Goal: Task Accomplishment & Management: Use online tool/utility

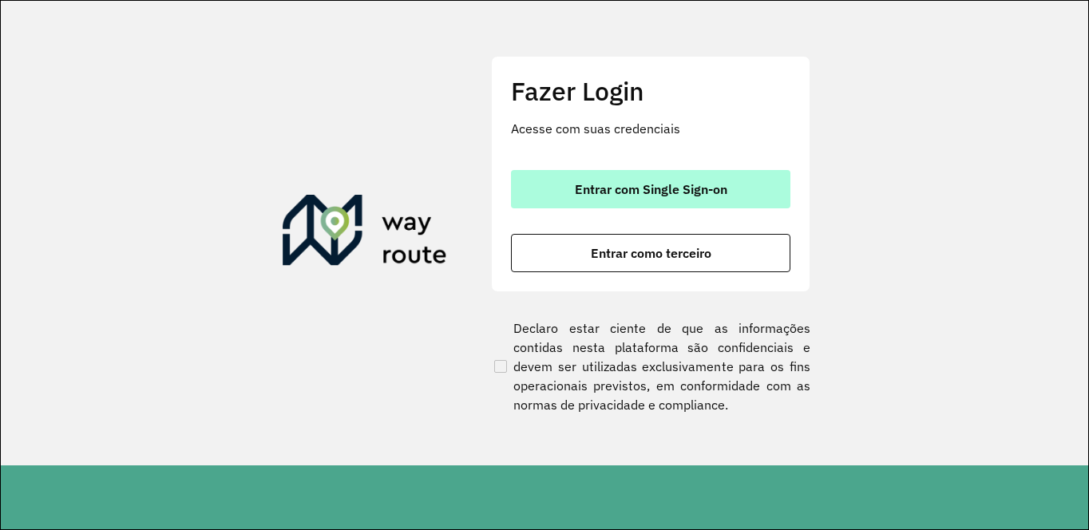
click at [596, 187] on span "Entrar com Single Sign-on" at bounding box center [651, 189] width 152 height 13
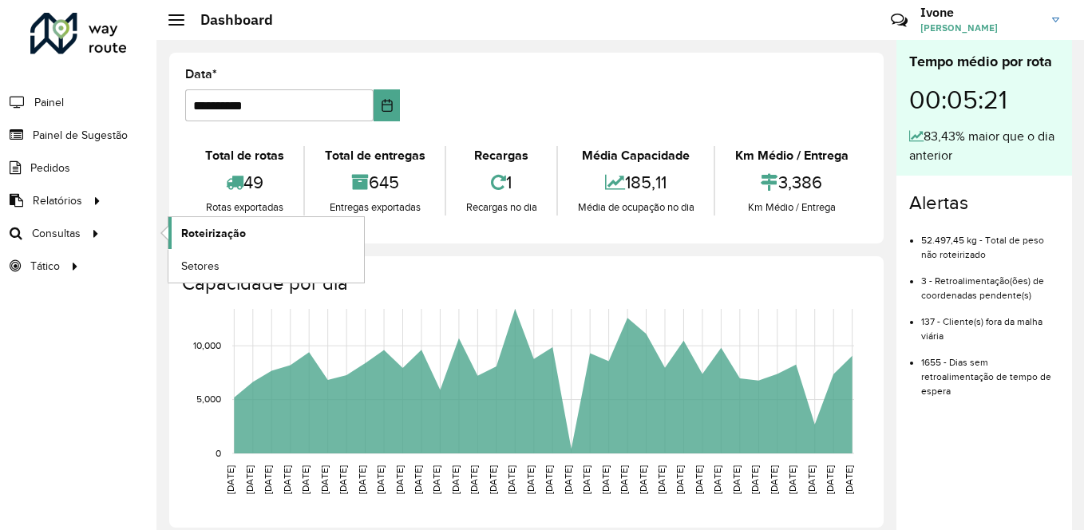
click at [255, 232] on link "Roteirização" at bounding box center [266, 233] width 196 height 32
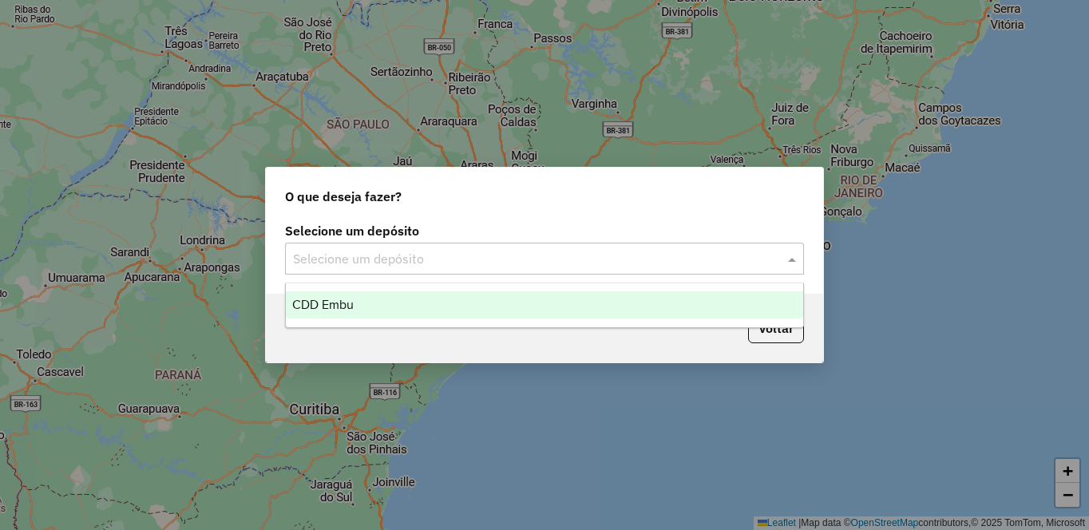
click at [469, 262] on input "text" at bounding box center [528, 259] width 471 height 19
click at [384, 299] on div "CDD Embu" at bounding box center [544, 304] width 517 height 27
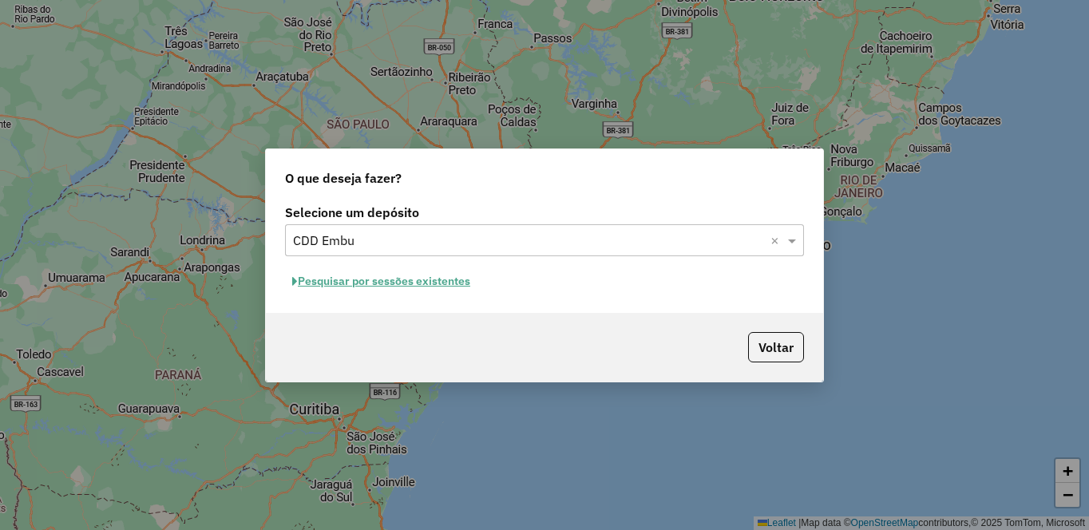
click at [367, 291] on button "Pesquisar por sessões existentes" at bounding box center [381, 281] width 192 height 25
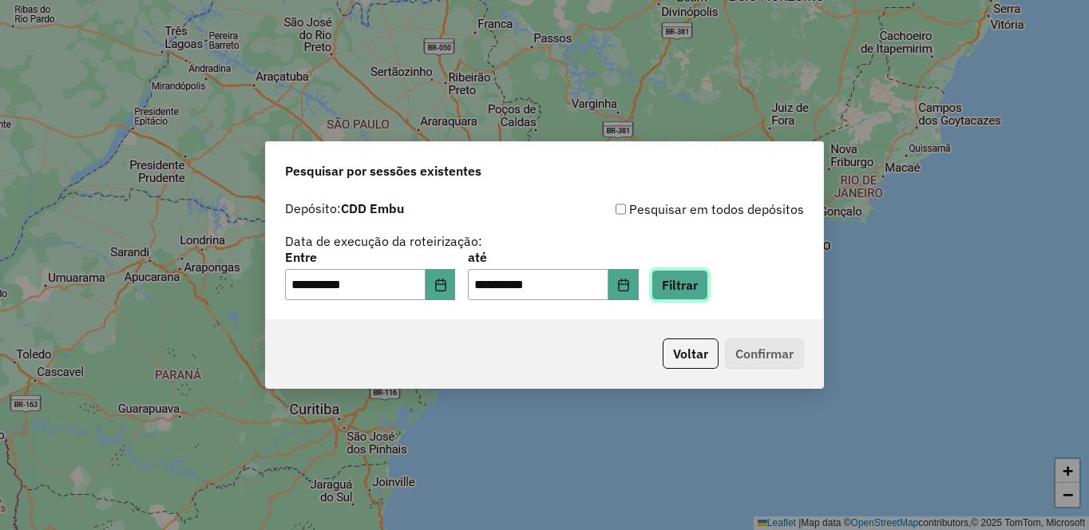
click at [708, 281] on button "Filtrar" at bounding box center [679, 285] width 57 height 30
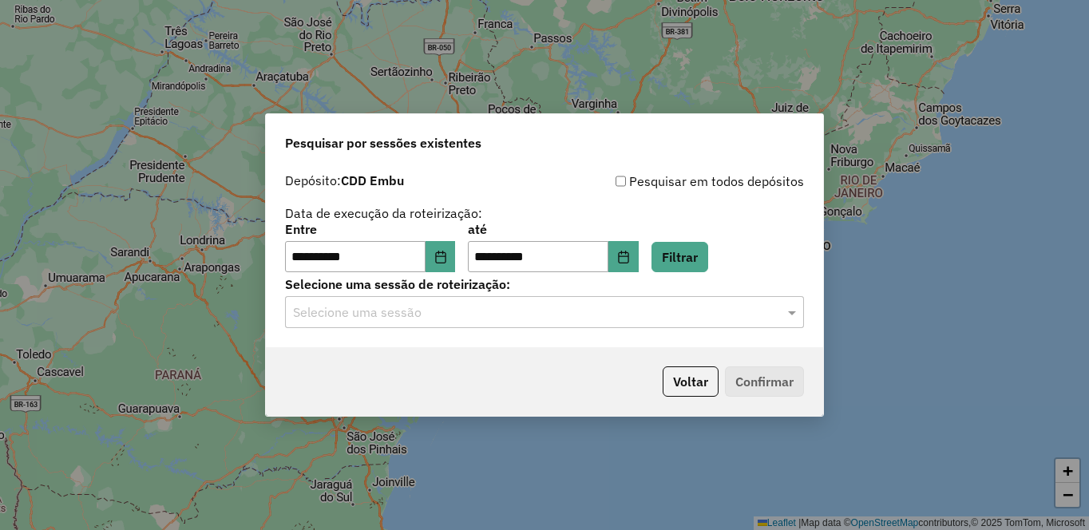
click at [346, 313] on input "text" at bounding box center [528, 312] width 471 height 19
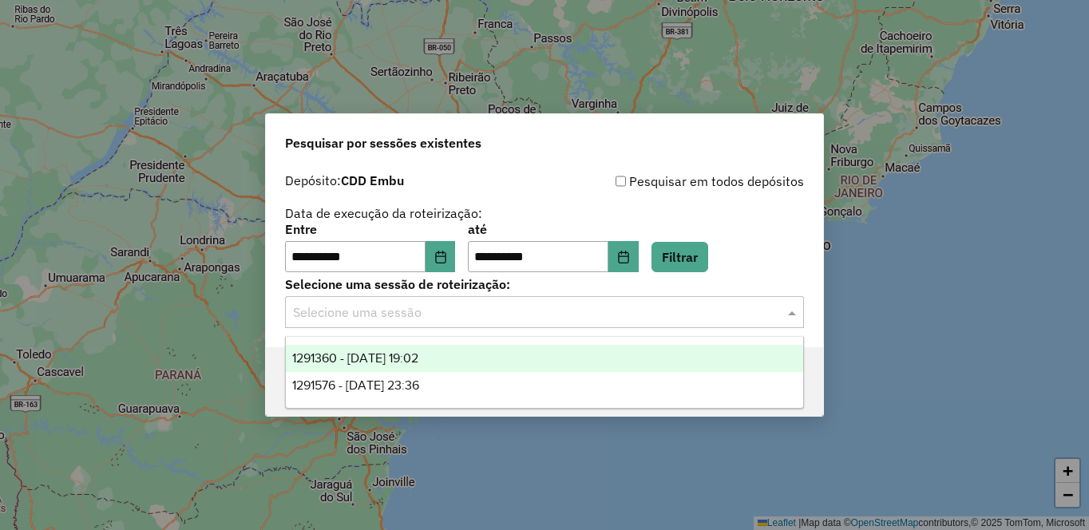
click at [397, 349] on div "1291360 - [DATE] 19:02" at bounding box center [544, 358] width 517 height 27
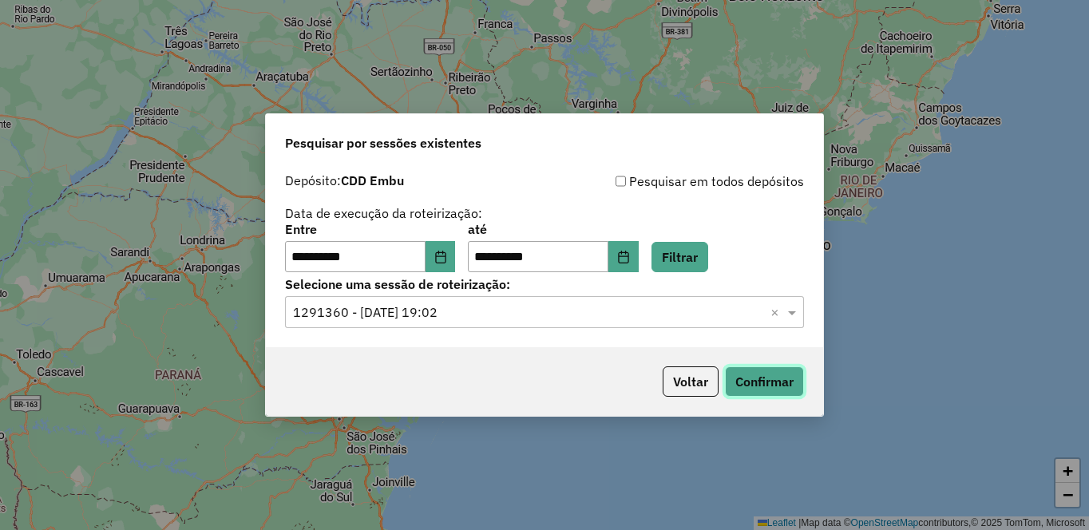
click at [764, 374] on button "Confirmar" at bounding box center [764, 381] width 79 height 30
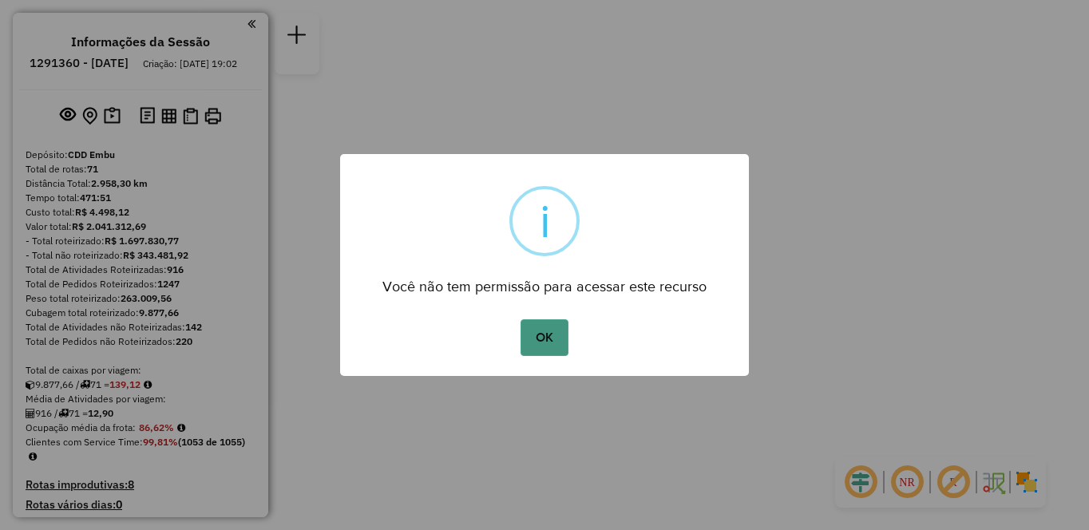
click at [538, 343] on button "OK" at bounding box center [543, 337] width 47 height 37
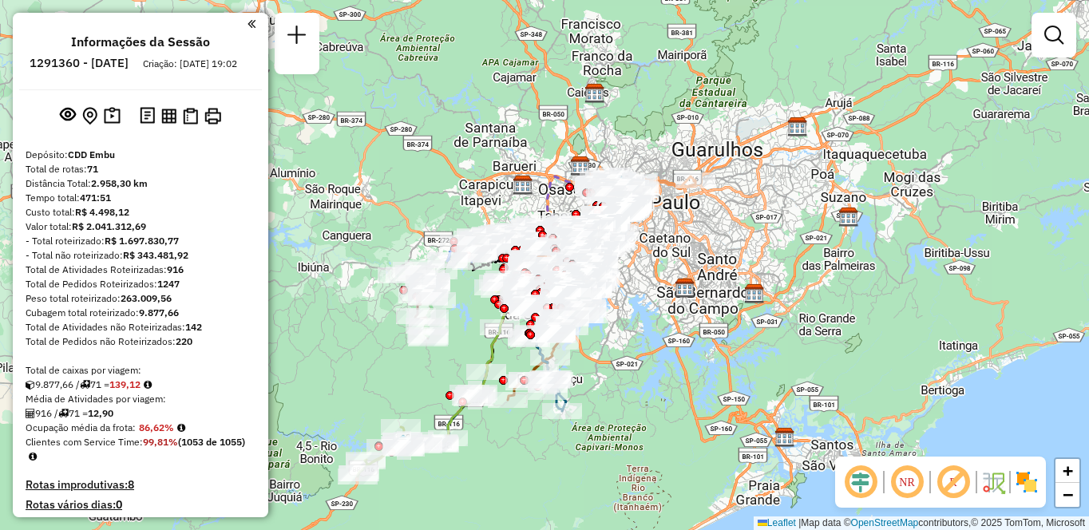
click at [1019, 486] on img at bounding box center [1027, 482] width 26 height 26
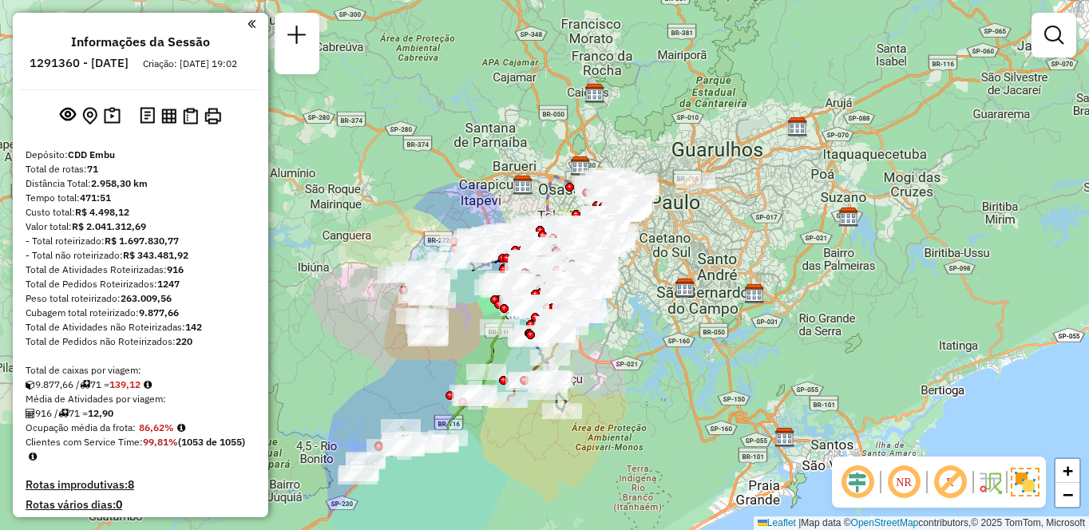
click at [947, 474] on em at bounding box center [950, 482] width 38 height 38
click at [897, 487] on em at bounding box center [903, 482] width 38 height 38
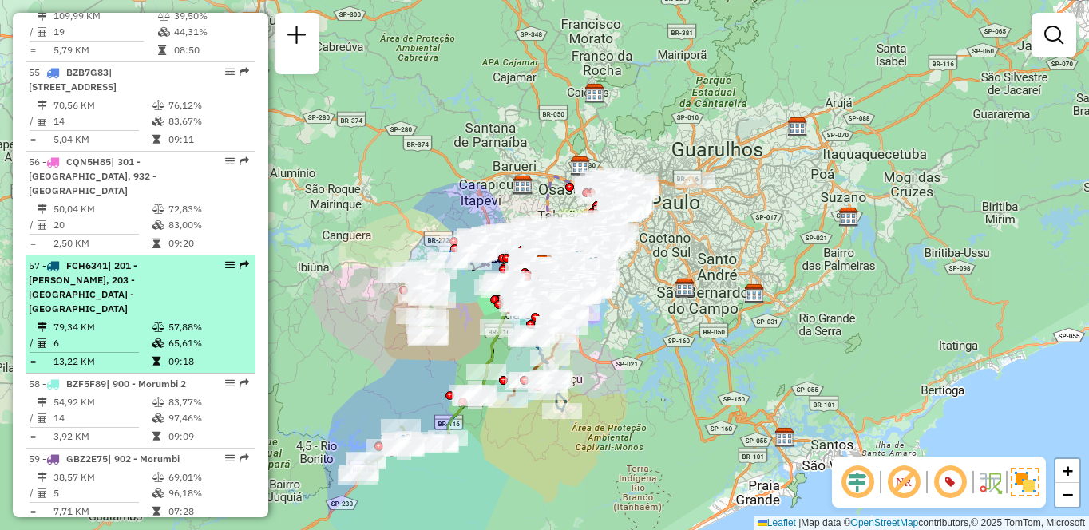
select select "**********"
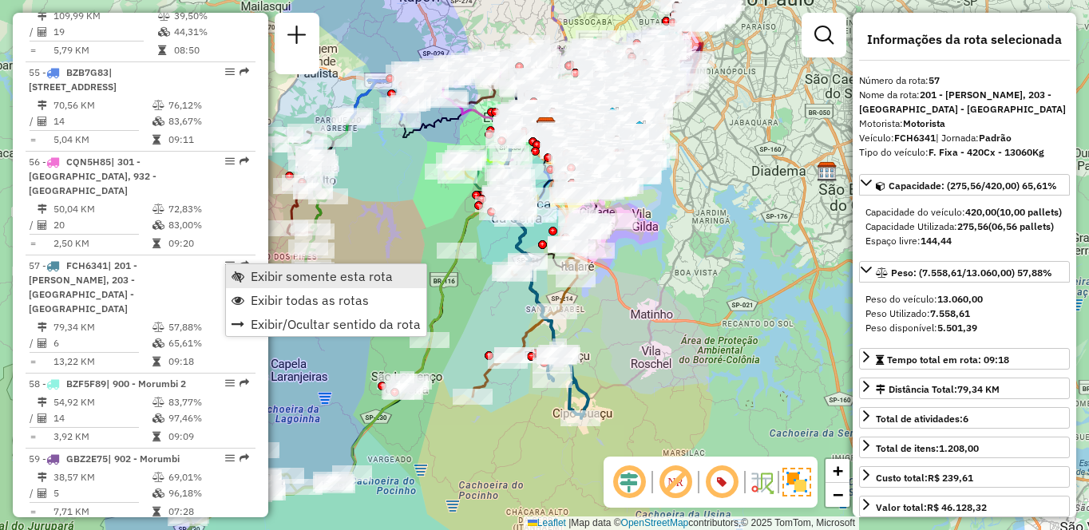
click at [315, 278] on span "Exibir somente esta rota" at bounding box center [322, 276] width 142 height 13
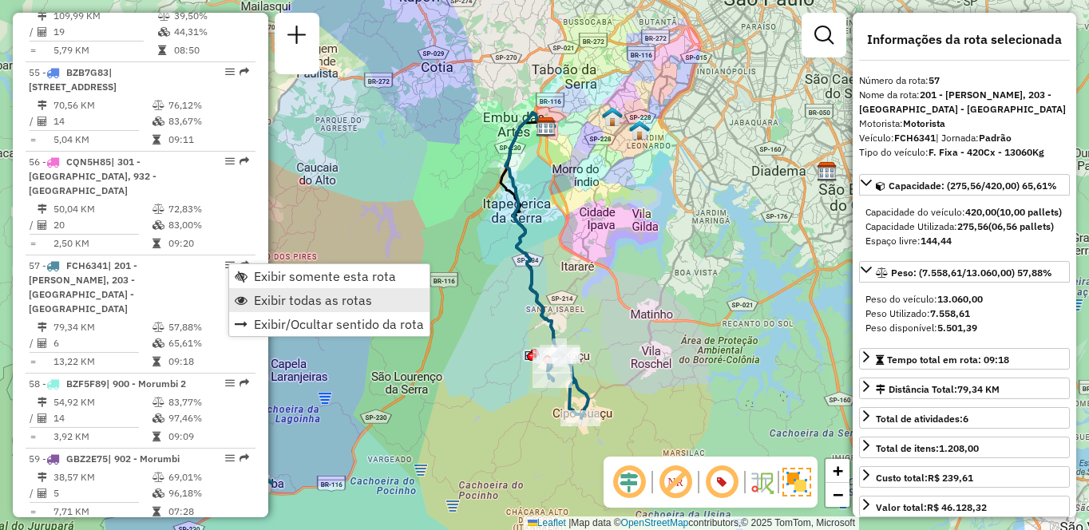
click at [338, 299] on span "Exibir todas as rotas" at bounding box center [313, 300] width 118 height 13
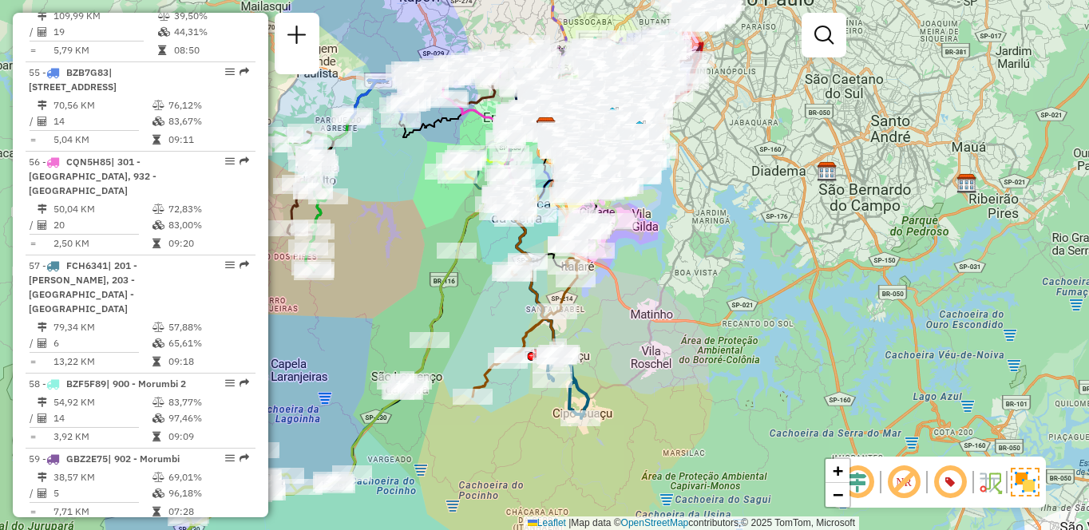
scroll to position [6621, 0]
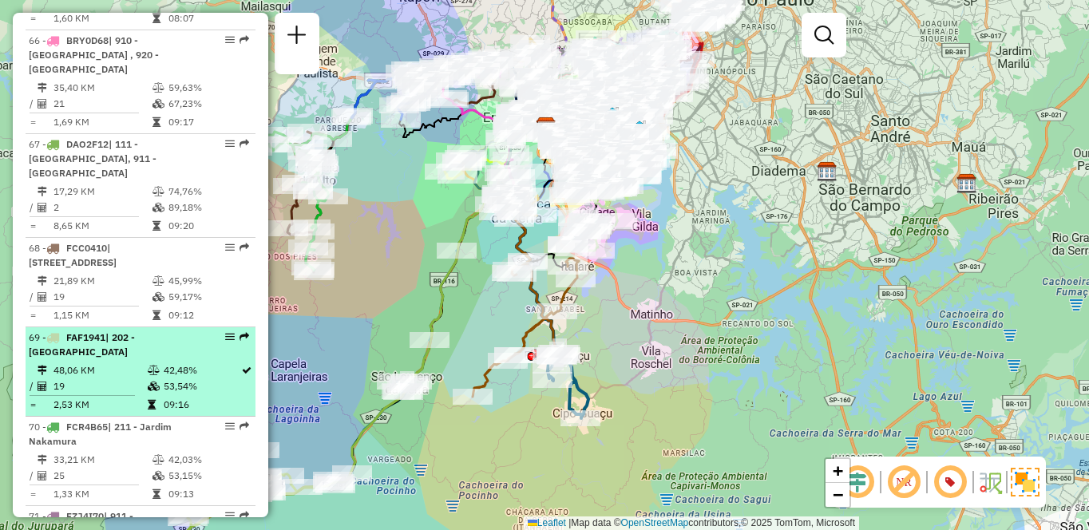
select select "**********"
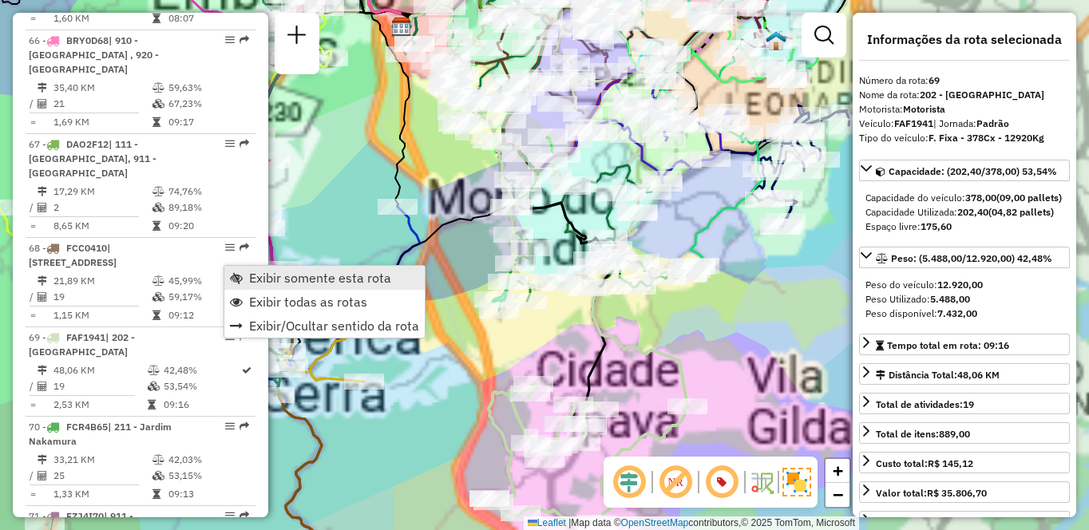
click at [275, 272] on span "Exibir somente esta rota" at bounding box center [320, 277] width 142 height 13
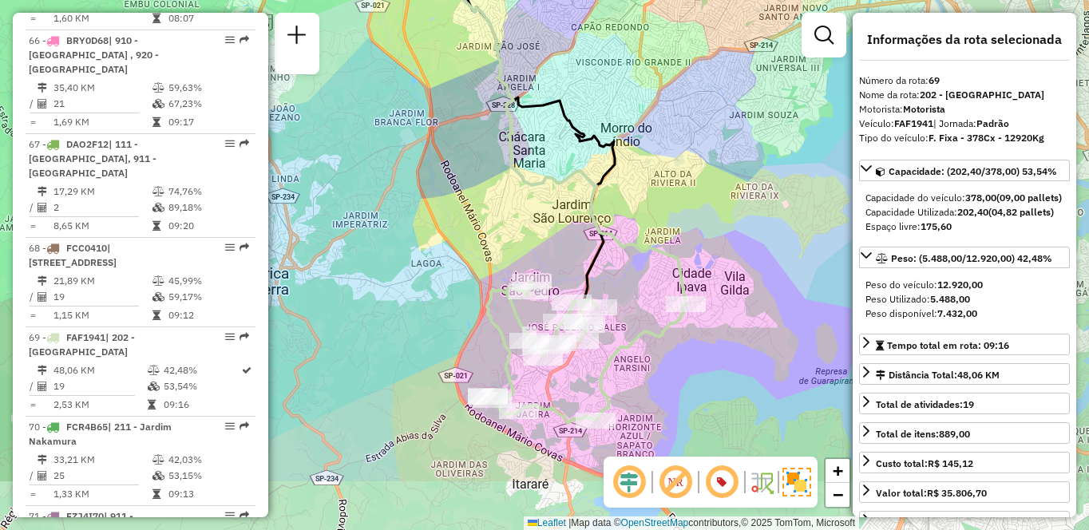
drag, startPoint x: 535, startPoint y: 294, endPoint x: 533, endPoint y: 192, distance: 102.2
click at [533, 192] on icon at bounding box center [543, 103] width 285 height 401
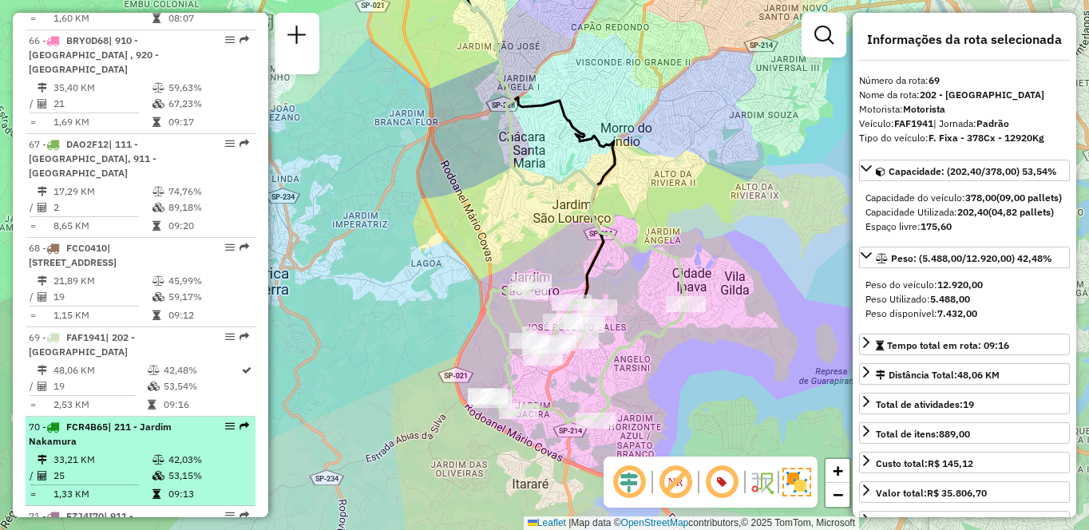
click at [70, 421] on span "| 211 - Jardim Nakamura" at bounding box center [100, 434] width 143 height 26
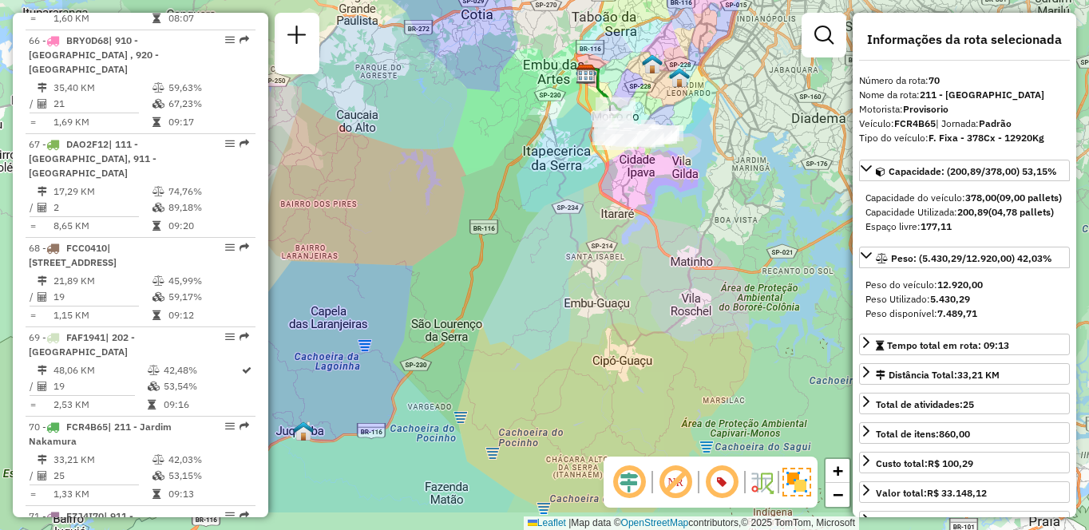
drag, startPoint x: 431, startPoint y: 310, endPoint x: 655, endPoint y: 239, distance: 234.3
click at [655, 239] on div "Janela de atendimento Grade de atendimento Capacidade Transportadoras Veículos …" at bounding box center [544, 265] width 1089 height 530
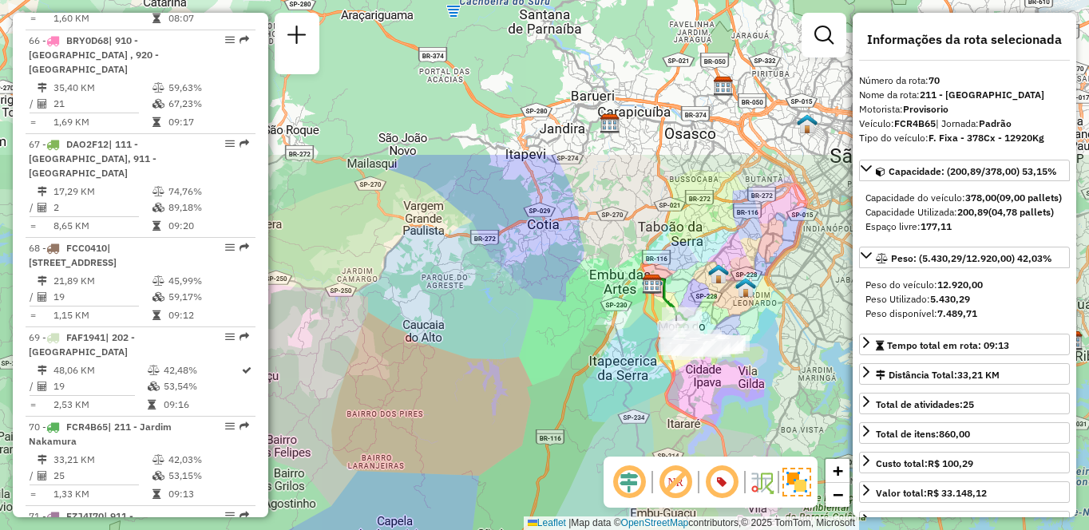
drag, startPoint x: 433, startPoint y: 229, endPoint x: 442, endPoint y: 440, distance: 210.9
click at [442, 440] on div "Janela de atendimento Grade de atendimento Capacidade Transportadoras Veículos …" at bounding box center [544, 265] width 1089 height 530
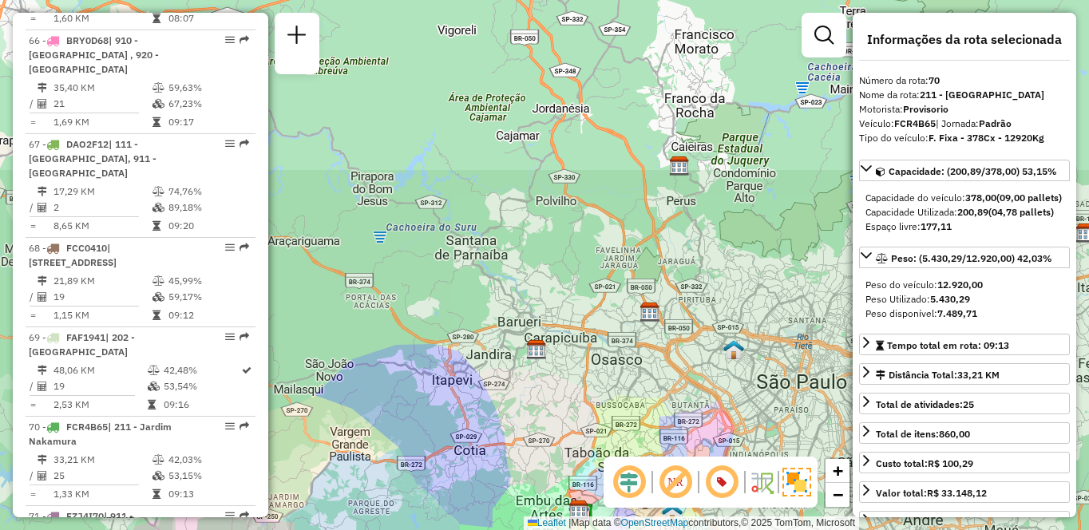
drag, startPoint x: 630, startPoint y: 152, endPoint x: 560, endPoint y: 370, distance: 228.0
click at [560, 370] on div "Janela de atendimento Grade de atendimento Capacidade Transportadoras Veículos …" at bounding box center [544, 265] width 1089 height 530
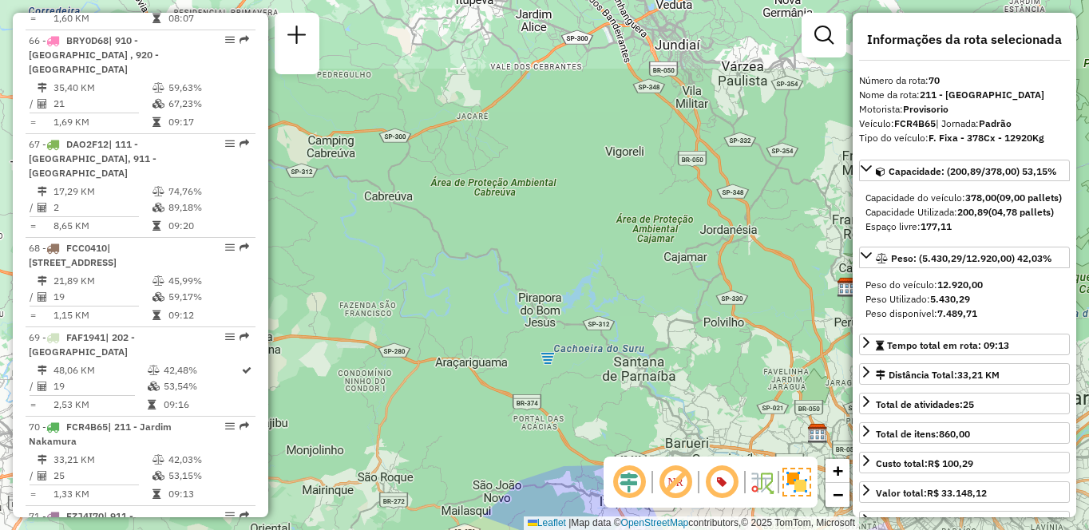
drag, startPoint x: 659, startPoint y: 159, endPoint x: 827, endPoint y: 280, distance: 206.9
click at [827, 280] on div "Janela de atendimento Grade de atendimento Capacidade Transportadoras Veículos …" at bounding box center [544, 265] width 1089 height 530
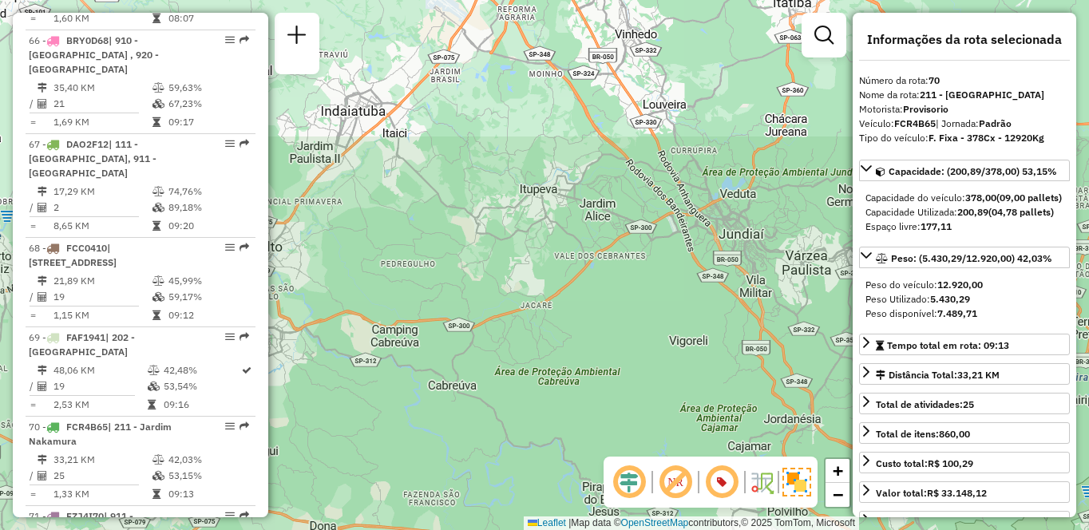
drag, startPoint x: 559, startPoint y: 204, endPoint x: 623, endPoint y: 393, distance: 199.7
click at [623, 393] on div "Janela de atendimento Grade de atendimento Capacidade Transportadoras Veículos …" at bounding box center [544, 265] width 1089 height 530
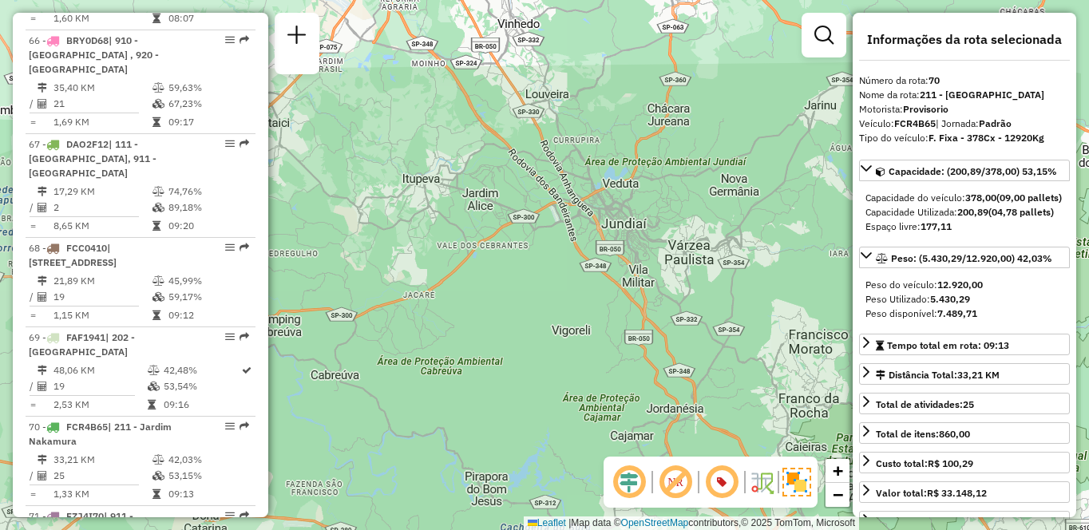
drag, startPoint x: 722, startPoint y: 141, endPoint x: 611, endPoint y: 129, distance: 111.6
click at [611, 129] on div "Janela de atendimento Grade de atendimento Capacidade Transportadoras Veículos …" at bounding box center [544, 265] width 1089 height 530
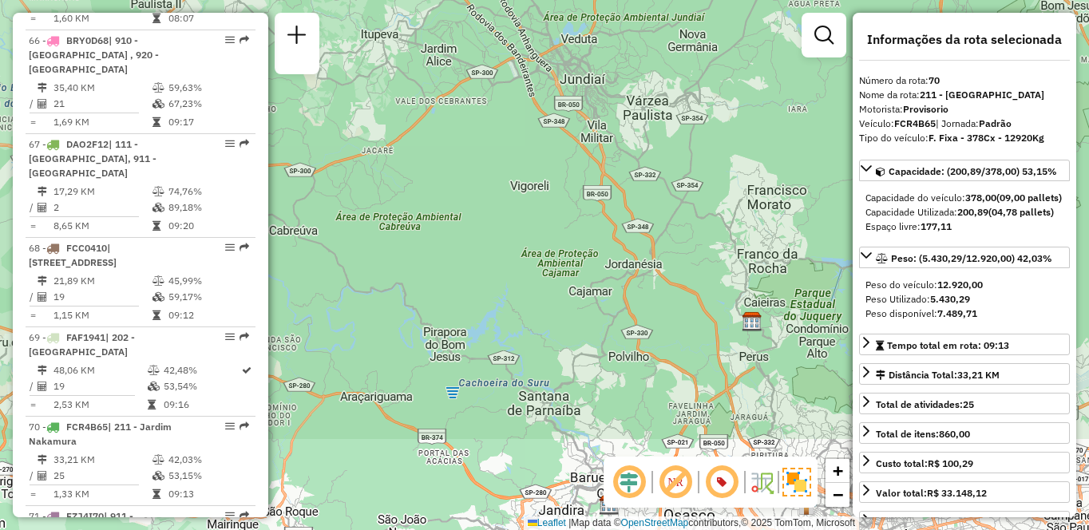
drag, startPoint x: 733, startPoint y: 293, endPoint x: 692, endPoint y: 149, distance: 149.3
click at [692, 149] on div "Janela de atendimento Grade de atendimento Capacidade Transportadoras Veículos …" at bounding box center [544, 265] width 1089 height 530
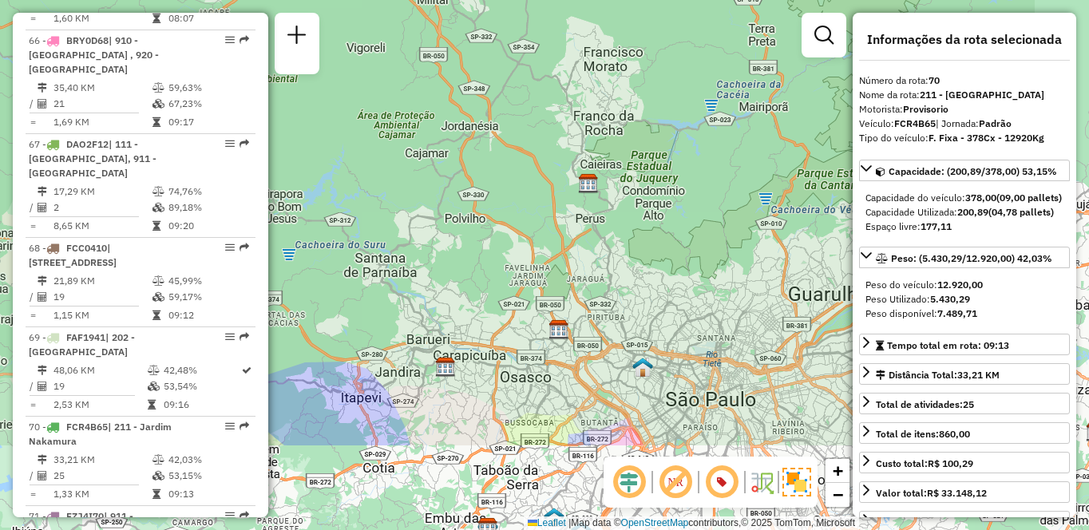
drag, startPoint x: 688, startPoint y: 320, endPoint x: 524, endPoint y: 182, distance: 214.1
click at [524, 182] on div "Janela de atendimento Grade de atendimento Capacidade Transportadoras Veículos …" at bounding box center [544, 265] width 1089 height 530
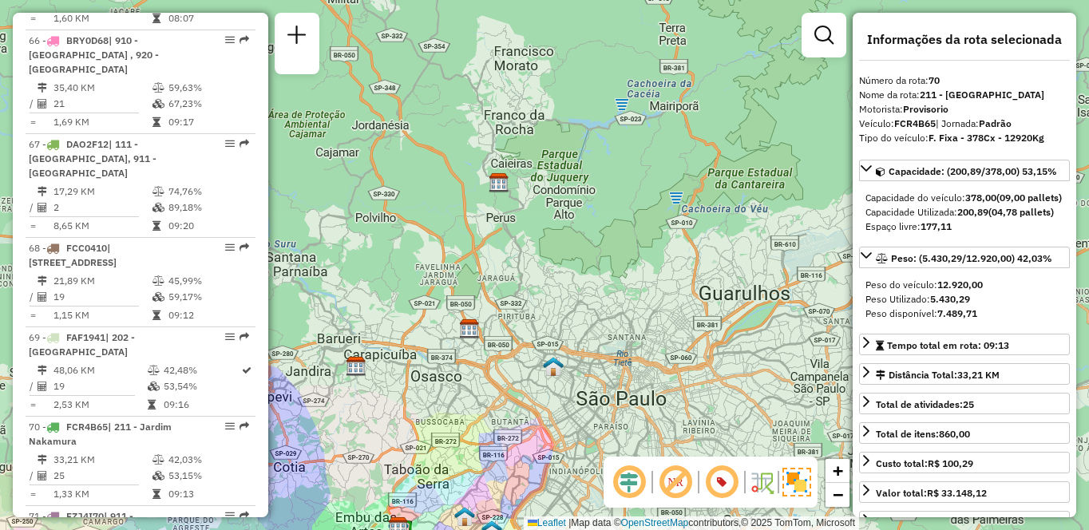
drag, startPoint x: 733, startPoint y: 186, endPoint x: 643, endPoint y: 185, distance: 89.4
click at [643, 185] on div "Janela de atendimento Grade de atendimento Capacidade Transportadoras Veículos …" at bounding box center [544, 265] width 1089 height 530
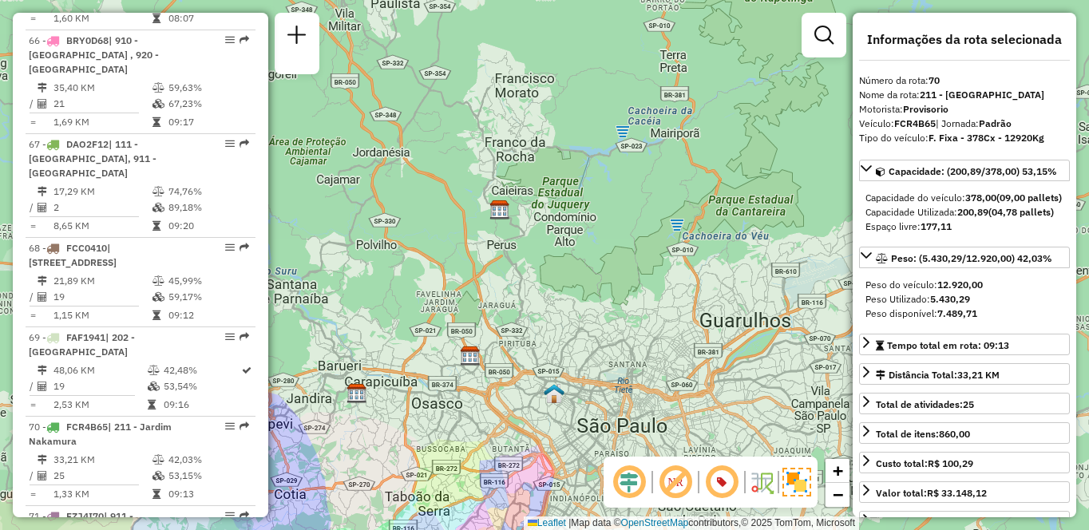
drag, startPoint x: 631, startPoint y: 170, endPoint x: 632, endPoint y: 197, distance: 27.2
click at [632, 197] on div "Janela de atendimento Grade de atendimento Capacidade Transportadoras Veículos …" at bounding box center [544, 265] width 1089 height 530
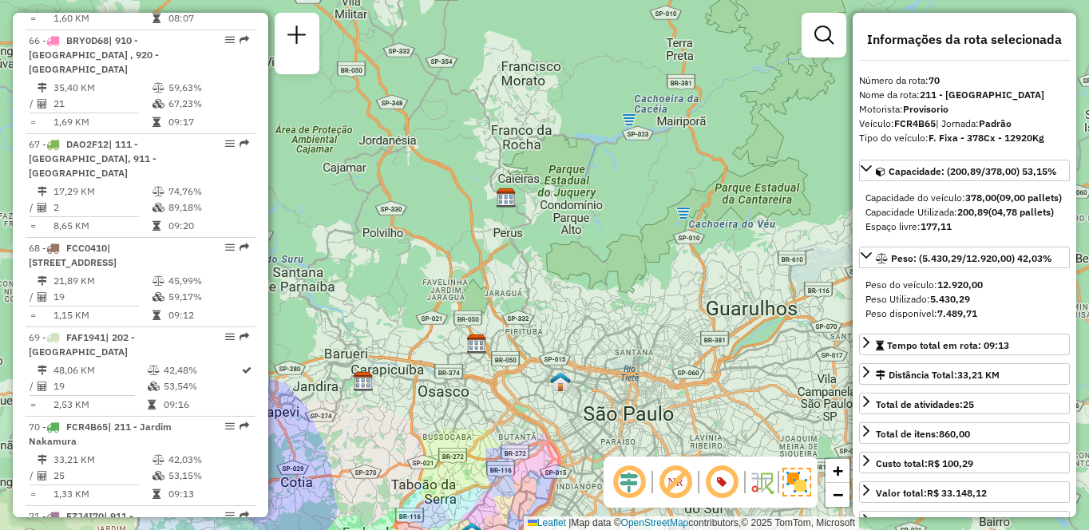
drag, startPoint x: 611, startPoint y: 220, endPoint x: 618, endPoint y: 208, distance: 13.6
click at [618, 208] on div "Janela de atendimento Grade de atendimento Capacidade Transportadoras Veículos …" at bounding box center [544, 265] width 1089 height 530
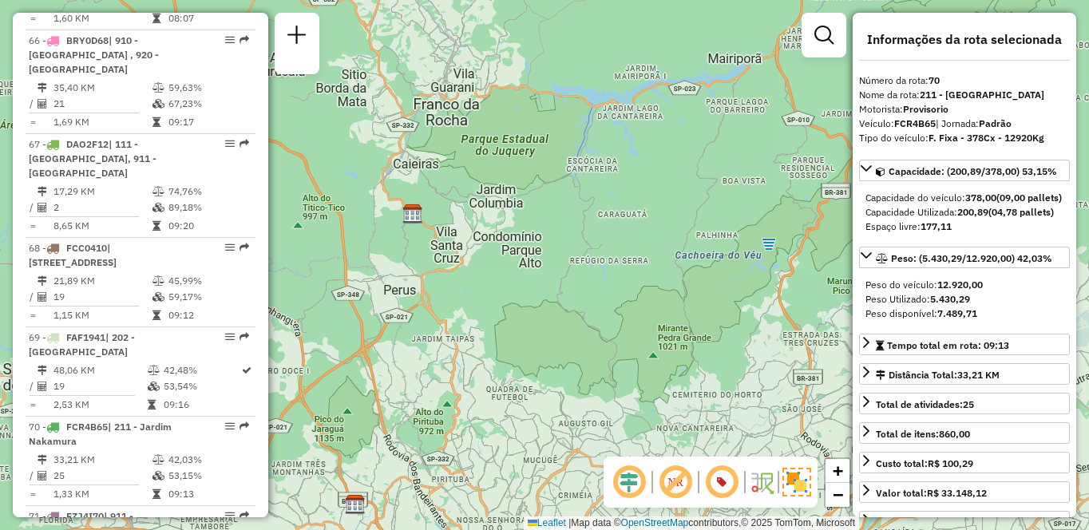
drag, startPoint x: 524, startPoint y: 253, endPoint x: 545, endPoint y: 280, distance: 34.2
click at [545, 279] on div "Janela de atendimento Grade de atendimento Capacidade Transportadoras Veículos …" at bounding box center [544, 265] width 1089 height 530
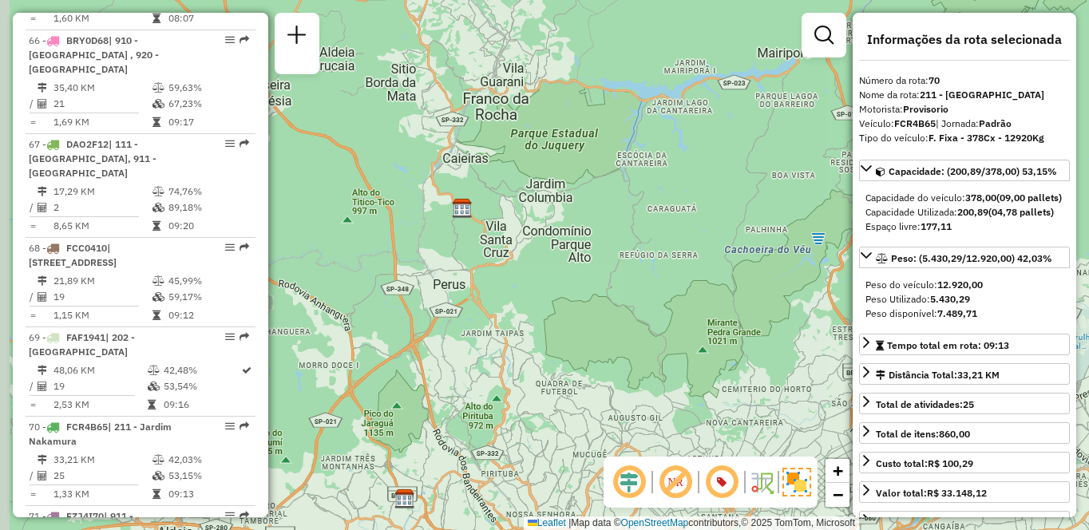
drag, startPoint x: 477, startPoint y: 287, endPoint x: 530, endPoint y: 281, distance: 53.9
click at [530, 281] on div "Janela de atendimento Grade de atendimento Capacidade Transportadoras Veículos …" at bounding box center [544, 265] width 1089 height 530
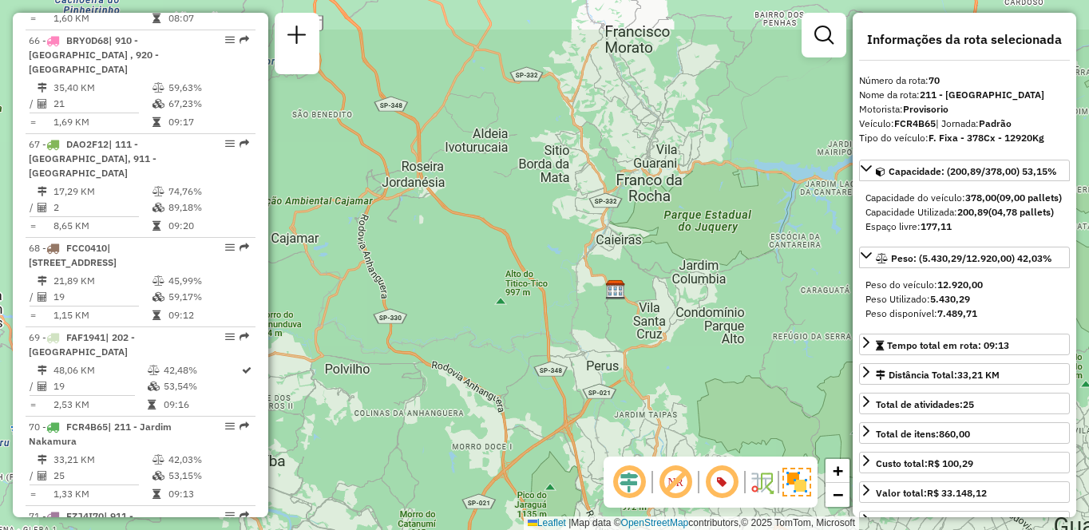
drag, startPoint x: 394, startPoint y: 320, endPoint x: 541, endPoint y: 402, distance: 169.0
click at [541, 402] on div "Janela de atendimento Grade de atendimento Capacidade Transportadoras Veículos …" at bounding box center [544, 265] width 1089 height 530
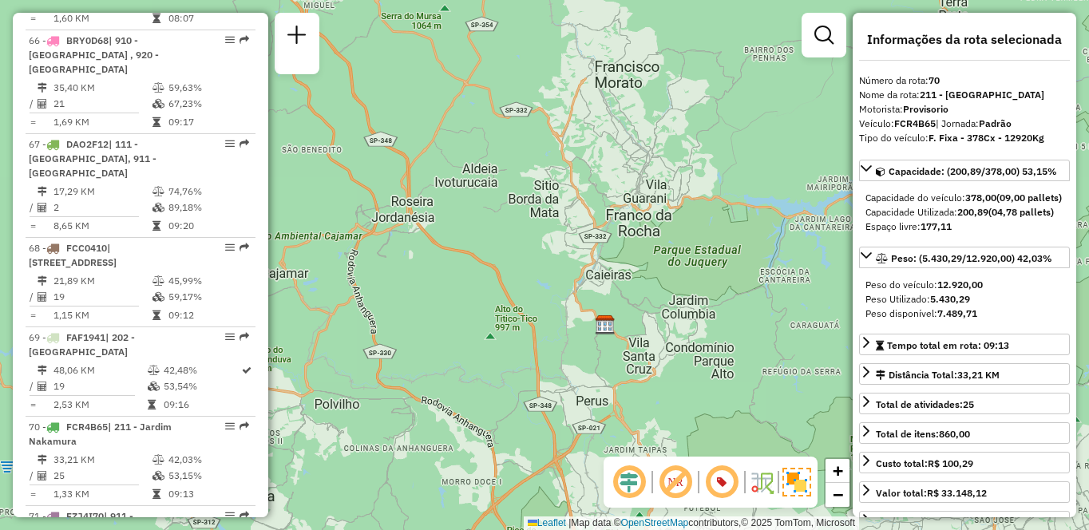
drag, startPoint x: 512, startPoint y: 213, endPoint x: 501, endPoint y: 248, distance: 36.6
click at [501, 248] on div "Janela de atendimento Grade de atendimento Capacidade Transportadoras Veículos …" at bounding box center [544, 265] width 1089 height 530
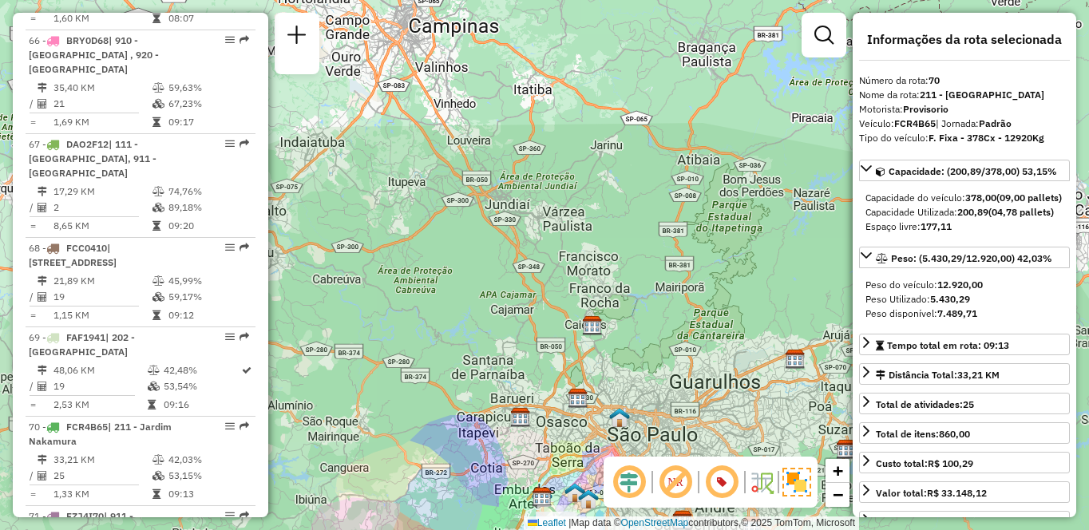
drag, startPoint x: 602, startPoint y: 321, endPoint x: 655, endPoint y: 341, distance: 56.3
click at [649, 355] on div "Janela de atendimento Grade de atendimento Capacidade Transportadoras Veículos …" at bounding box center [544, 265] width 1089 height 530
click at [142, 510] on span "| 911 - Taboão da Serra I, 913 - Campo Limpo" at bounding box center [93, 530] width 128 height 41
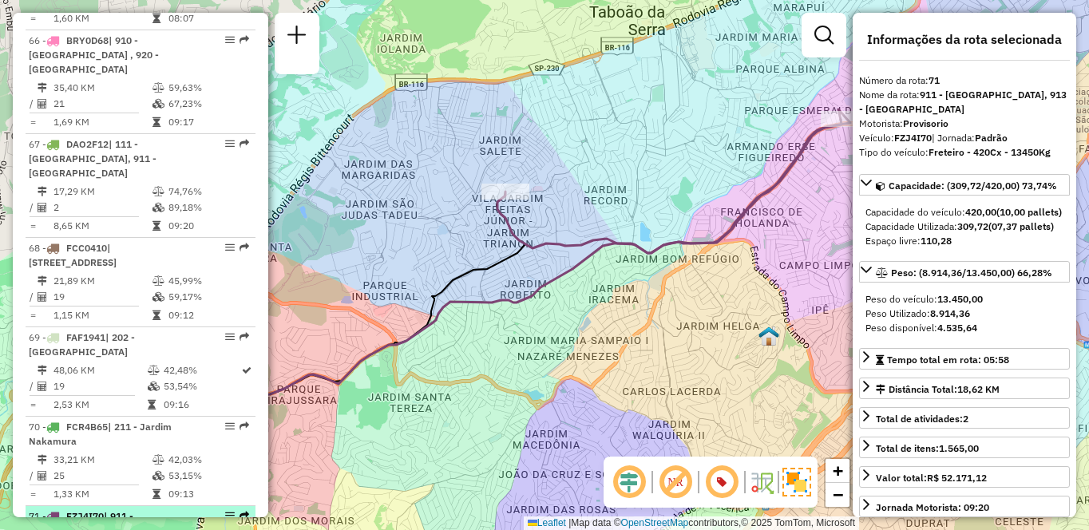
scroll to position [6781, 0]
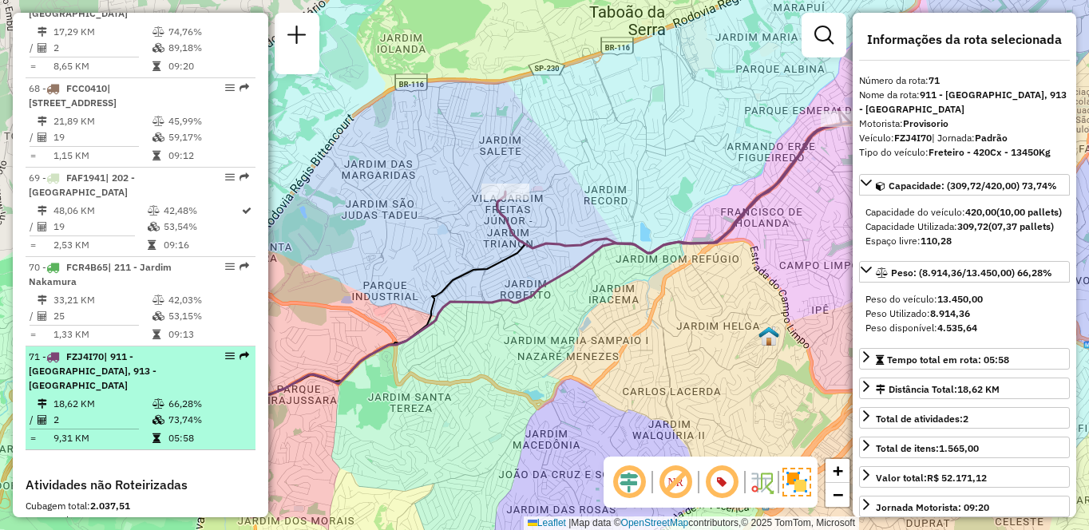
click at [83, 396] on td "18,62 KM" at bounding box center [102, 404] width 99 height 16
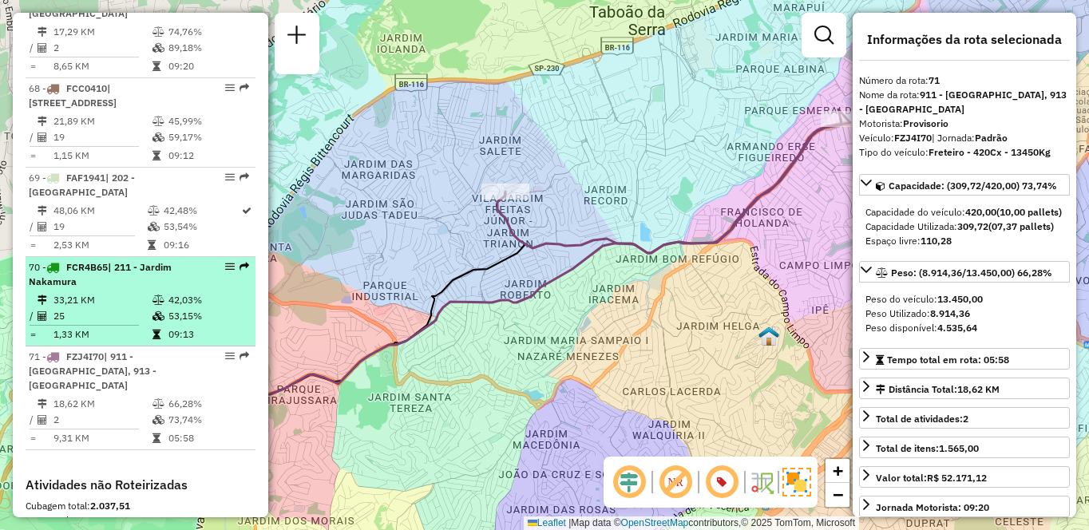
click at [144, 292] on td "33,21 KM" at bounding box center [102, 300] width 99 height 16
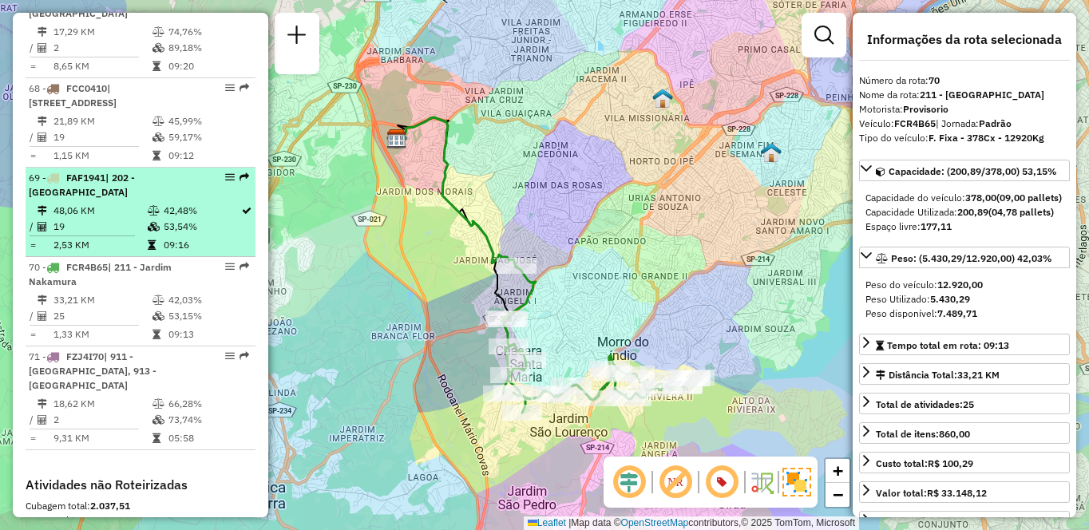
click at [128, 168] on li "69 - FAF1941 | 202 - Jardim Aracati 48,06 KM 42,48% / 19 53,54% = 2,53 KM 09:16" at bounding box center [141, 212] width 230 height 89
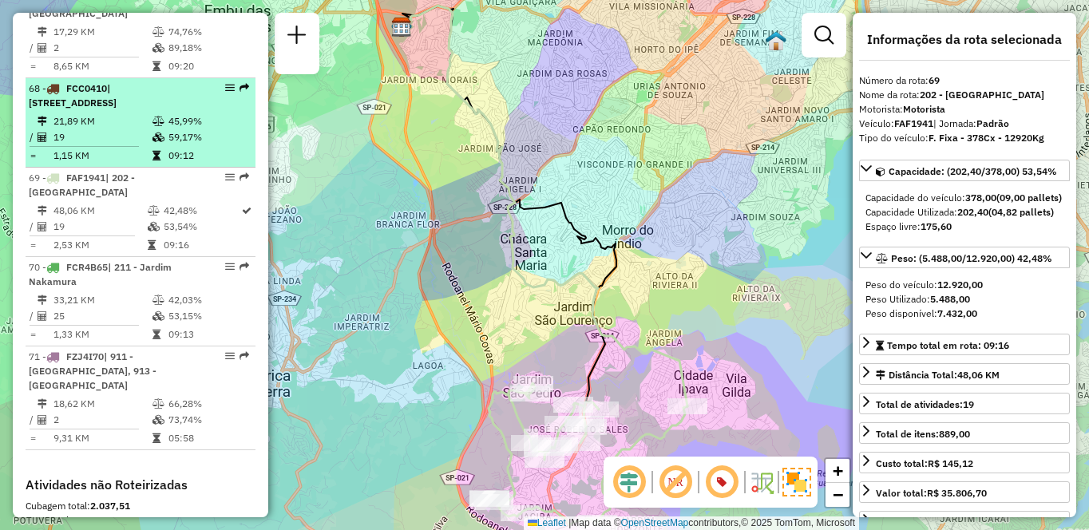
click at [130, 148] on td "1,15 KM" at bounding box center [102, 156] width 99 height 16
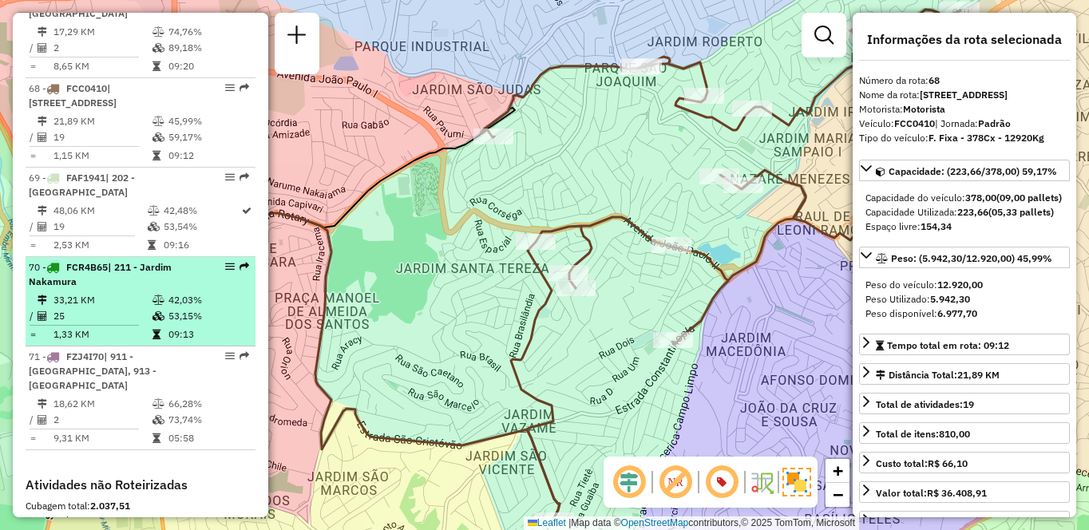
click at [90, 326] on td "1,33 KM" at bounding box center [102, 334] width 99 height 16
